Goal: Find specific page/section: Find specific page/section

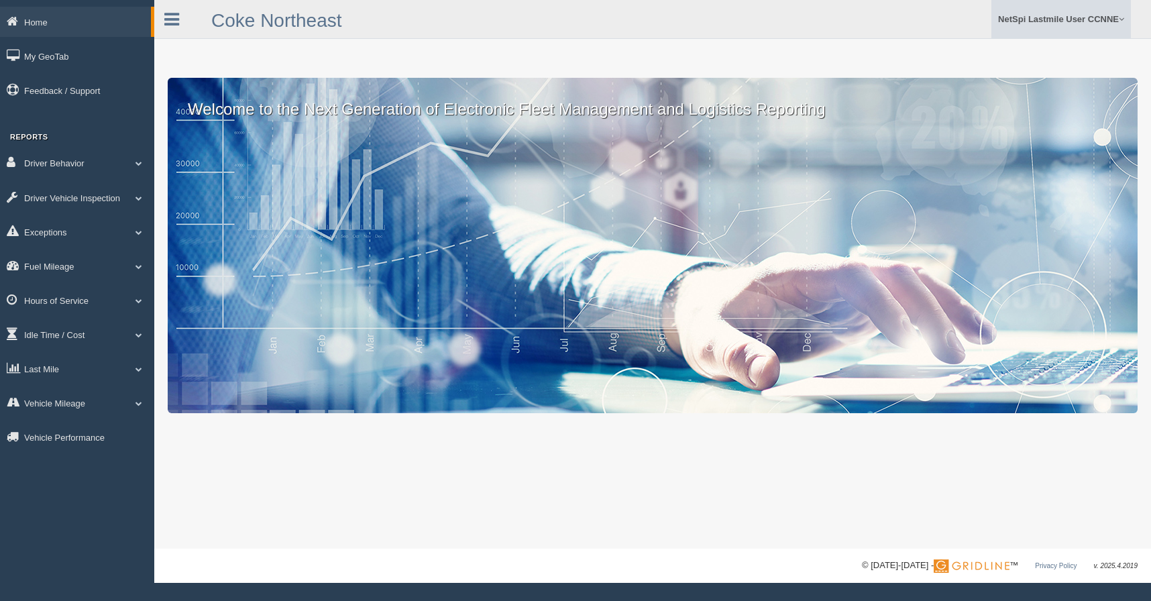
click at [1094, 22] on link "NetSpi Lastmile User CCNNE" at bounding box center [1062, 19] width 140 height 38
click at [1017, 113] on link "Log Off" at bounding box center [1057, 108] width 146 height 28
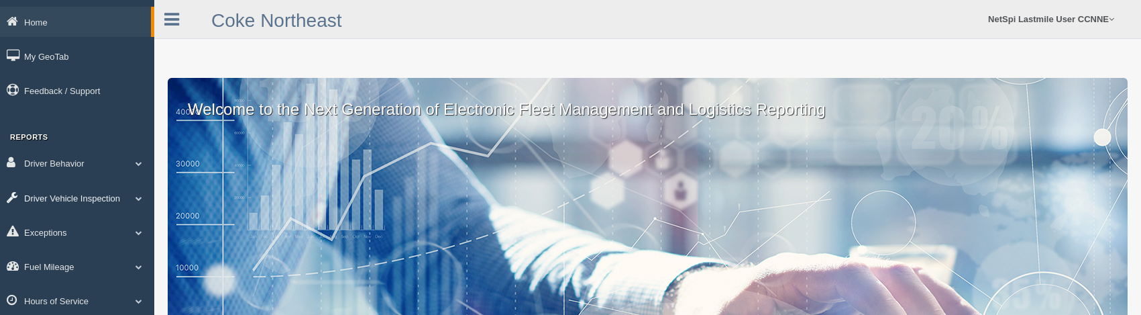
click at [46, 195] on link "Driver Vehicle Inspection" at bounding box center [77, 198] width 154 height 30
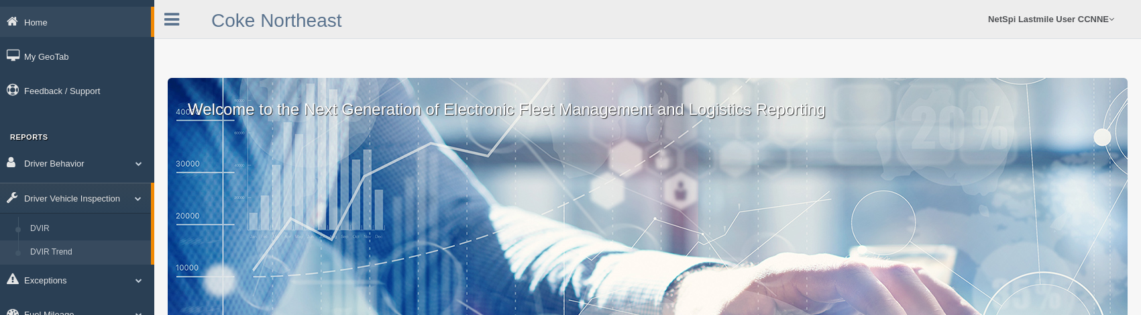
click at [48, 245] on link "DVIR Trend" at bounding box center [87, 252] width 127 height 24
